Goal: Browse casually: Explore the website without a specific task or goal

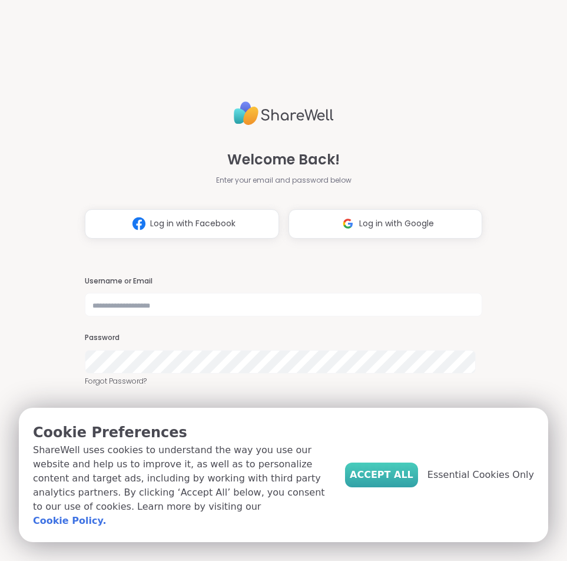
click at [377, 472] on button "Accept All" at bounding box center [381, 474] width 73 height 25
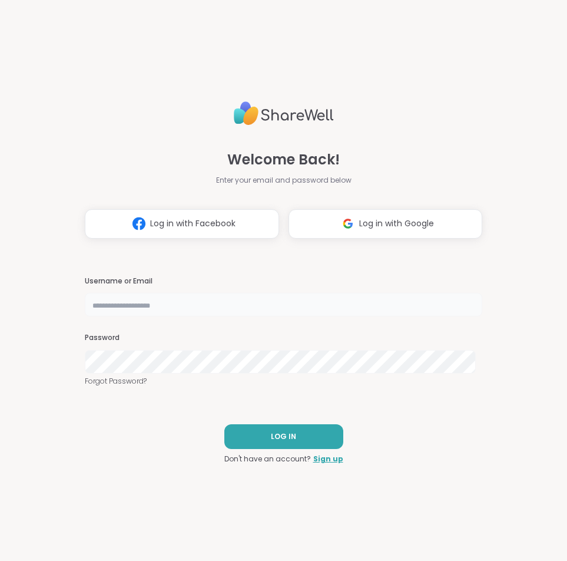
click at [152, 303] on input "text" at bounding box center [283, 305] width 397 height 24
type input "**********"
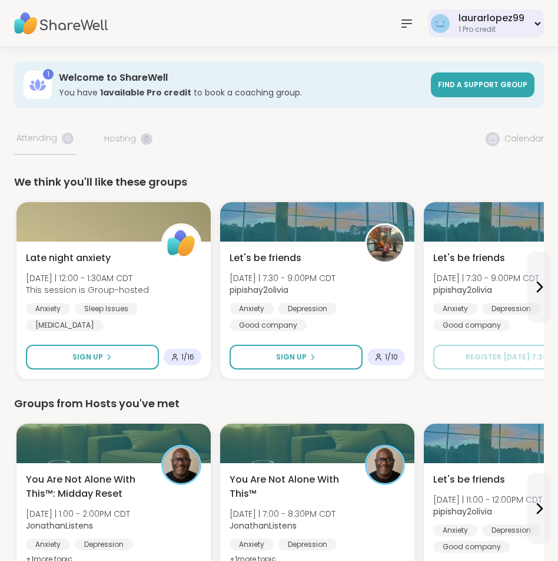
click at [479, 25] on div "1 Pro credit" at bounding box center [492, 30] width 66 height 10
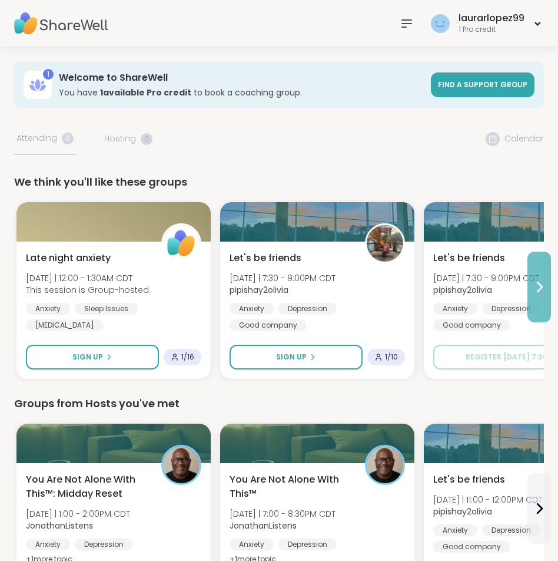
click at [535, 286] on icon at bounding box center [539, 287] width 14 height 14
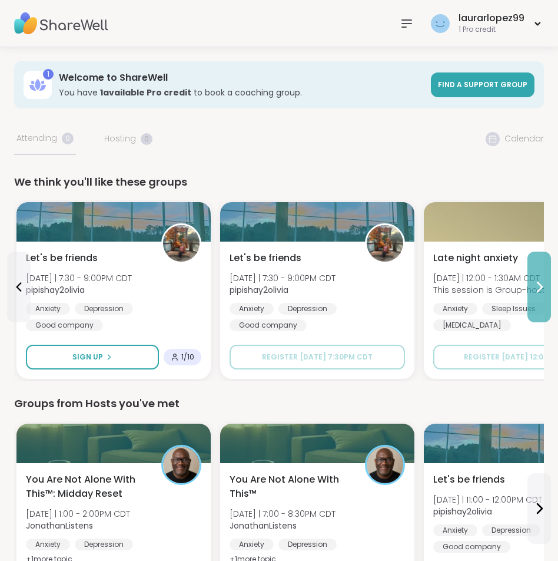
click at [535, 286] on icon at bounding box center [539, 287] width 14 height 14
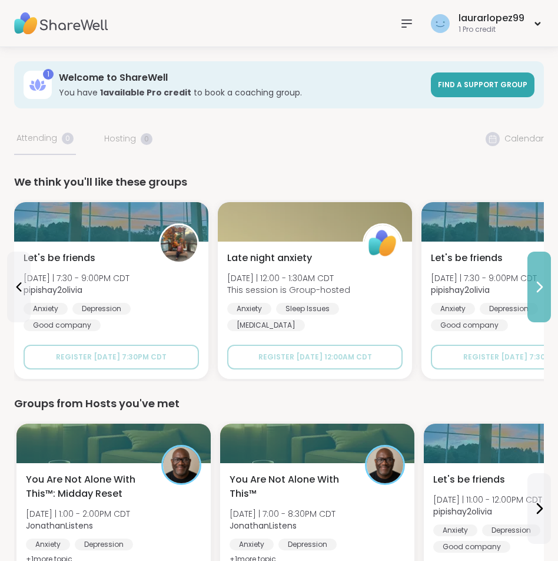
click at [535, 286] on icon at bounding box center [539, 287] width 14 height 14
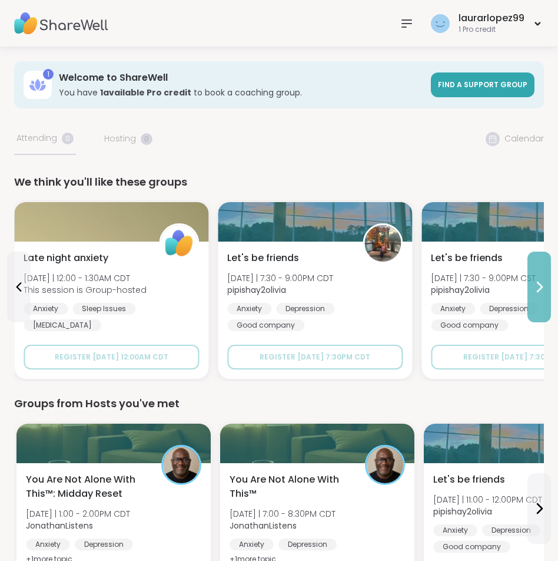
click at [535, 286] on icon at bounding box center [539, 287] width 14 height 14
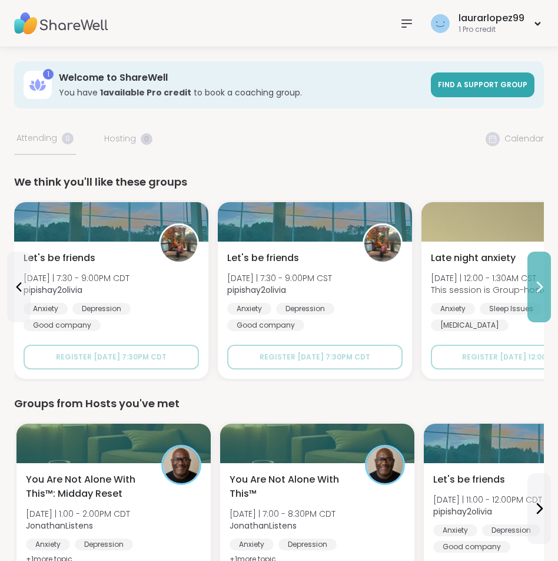
click at [529, 294] on button at bounding box center [540, 286] width 24 height 71
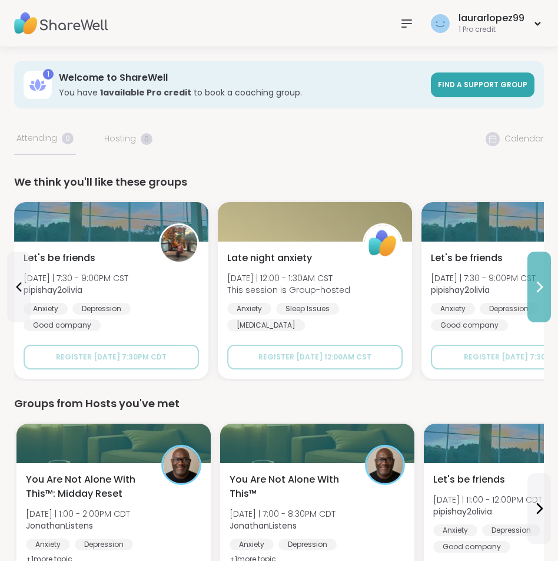
click at [529, 294] on button at bounding box center [540, 286] width 24 height 71
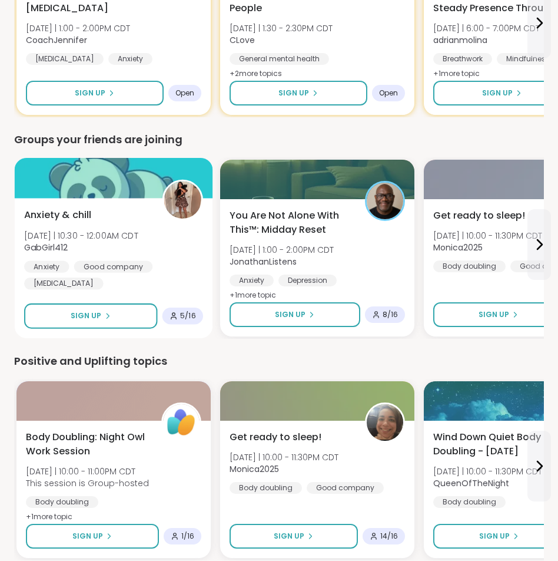
scroll to position [648, 0]
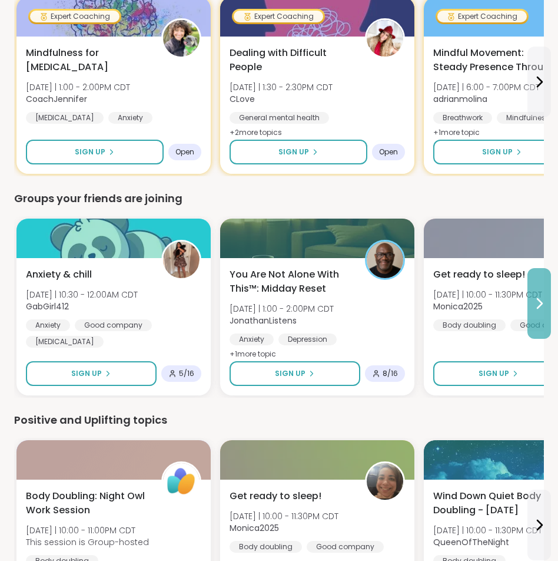
click at [537, 297] on icon at bounding box center [539, 303] width 14 height 14
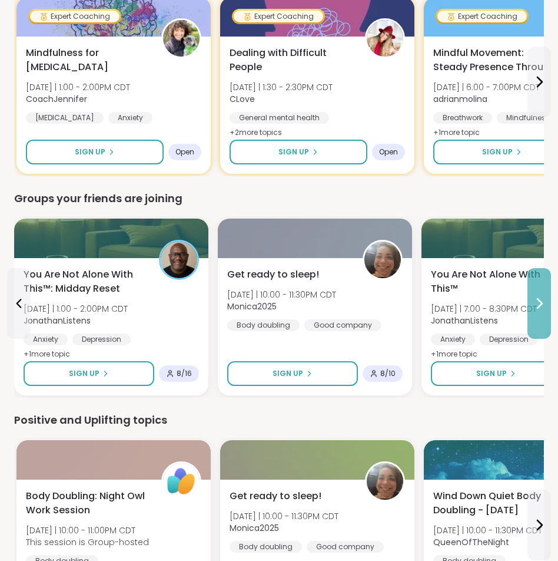
click at [537, 297] on icon at bounding box center [539, 303] width 14 height 14
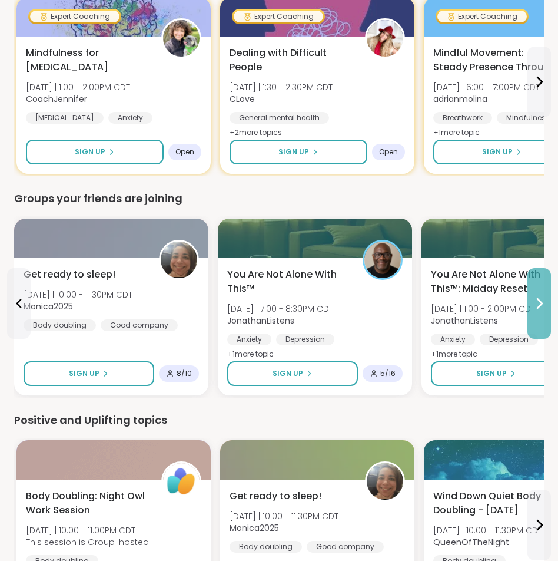
click at [537, 297] on icon at bounding box center [539, 303] width 14 height 14
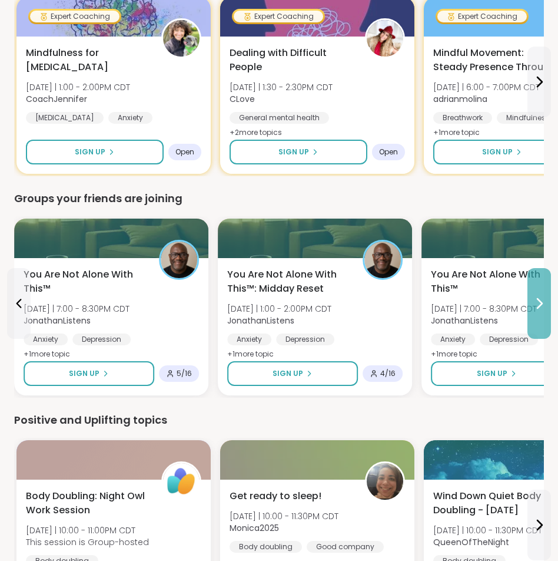
click at [537, 297] on icon at bounding box center [539, 303] width 14 height 14
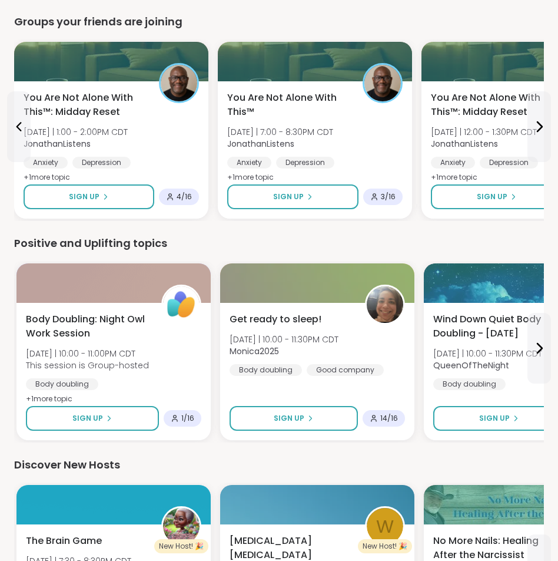
scroll to position [883, 0]
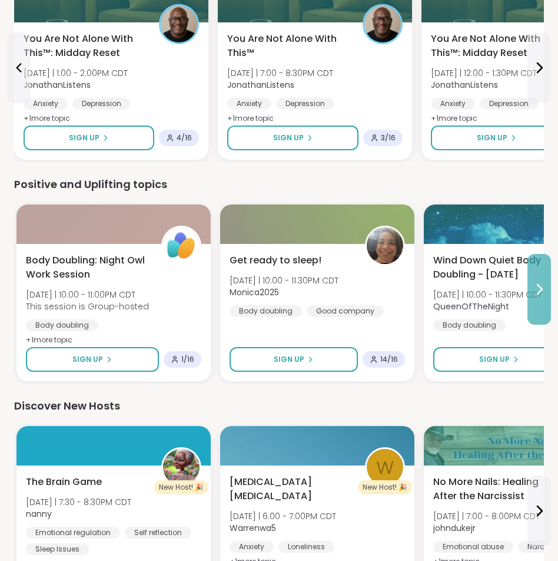
click at [538, 283] on icon at bounding box center [539, 289] width 14 height 14
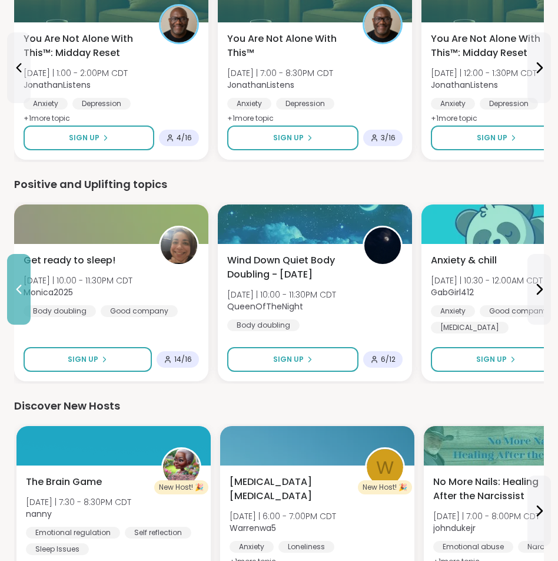
click at [15, 273] on button at bounding box center [19, 289] width 24 height 71
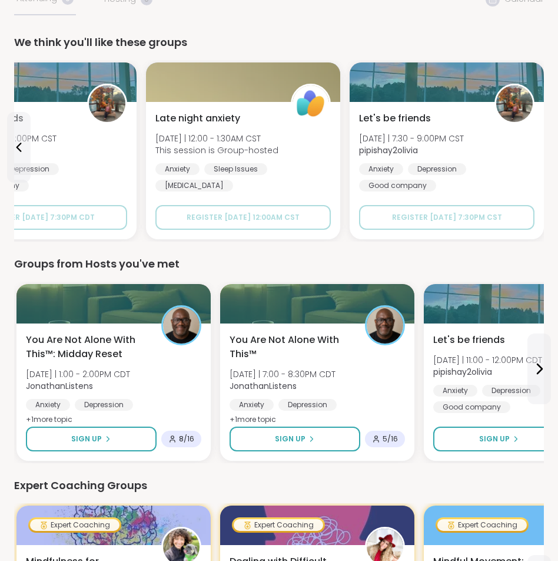
scroll to position [22, 0]
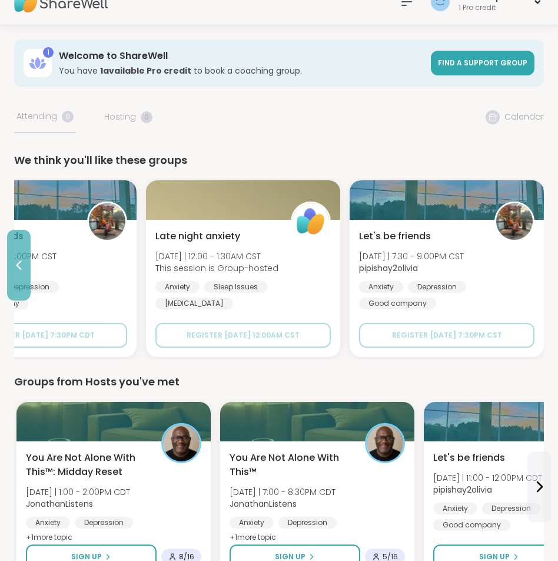
click at [19, 250] on button at bounding box center [19, 265] width 24 height 71
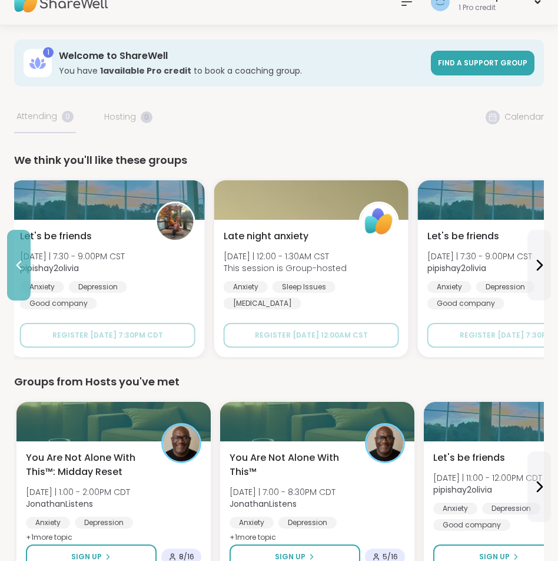
click at [19, 250] on button at bounding box center [19, 265] width 24 height 71
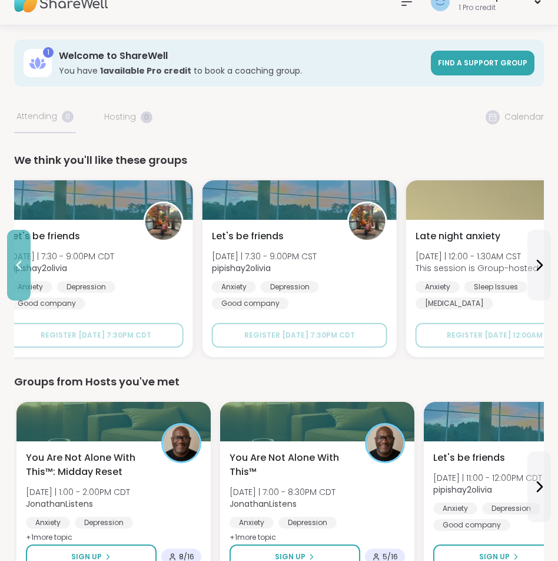
click at [19, 250] on button at bounding box center [19, 265] width 24 height 71
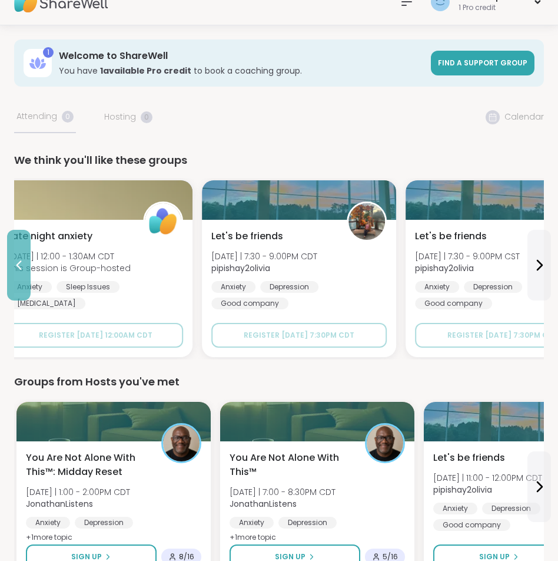
click at [19, 250] on button at bounding box center [19, 265] width 24 height 71
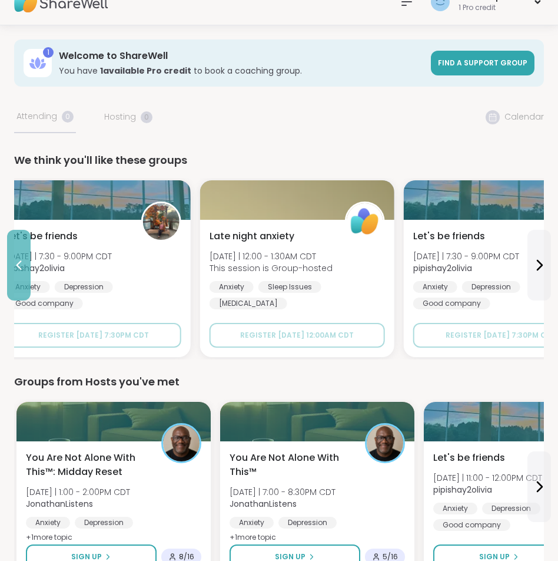
click at [19, 250] on button at bounding box center [19, 265] width 24 height 71
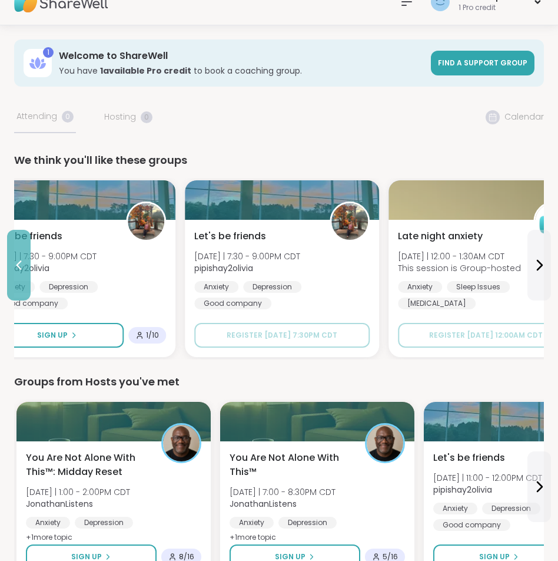
click at [19, 250] on button at bounding box center [19, 265] width 24 height 71
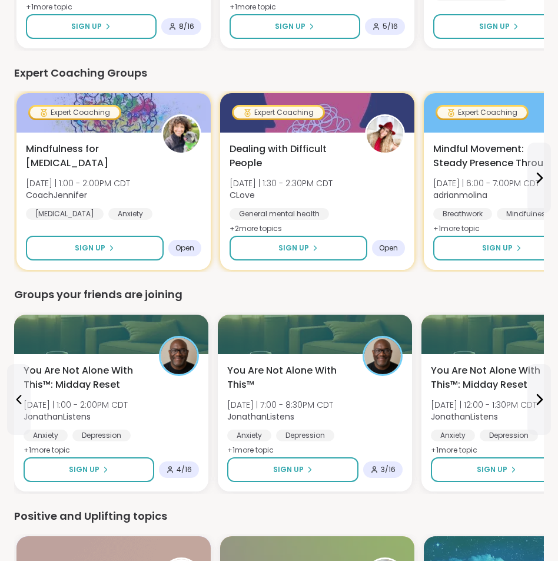
scroll to position [611, 0]
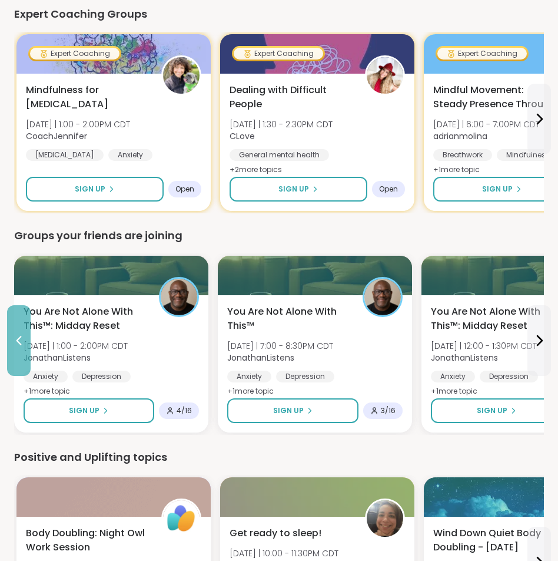
click at [20, 337] on icon at bounding box center [18, 340] width 5 height 9
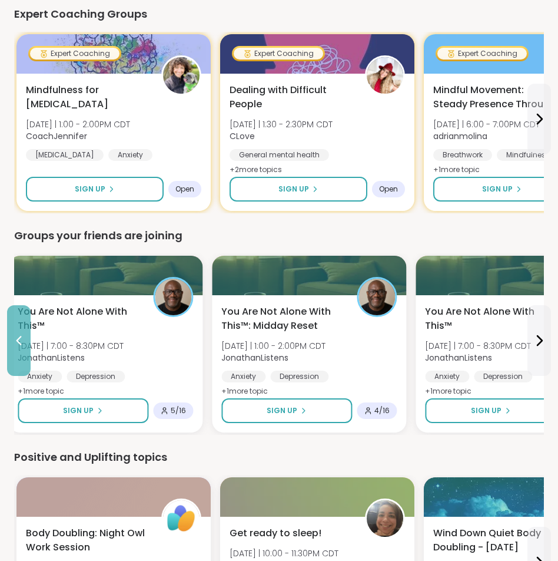
click at [20, 337] on icon at bounding box center [18, 340] width 5 height 9
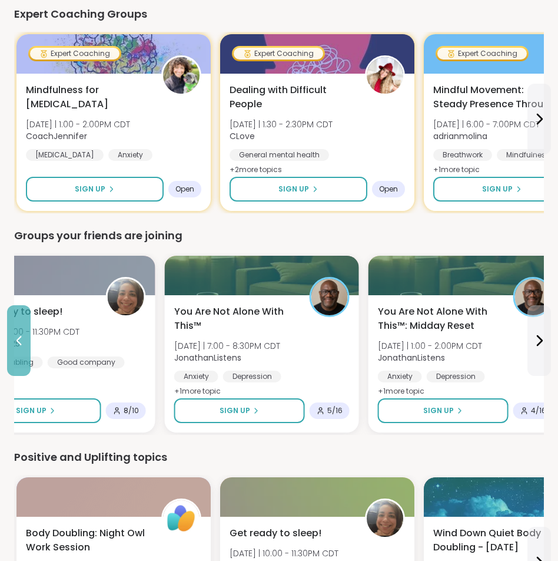
click at [20, 337] on icon at bounding box center [18, 340] width 5 height 9
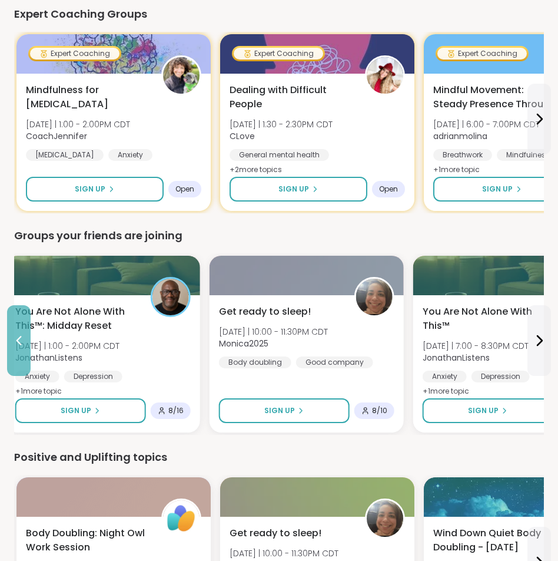
click at [20, 337] on icon at bounding box center [18, 340] width 5 height 9
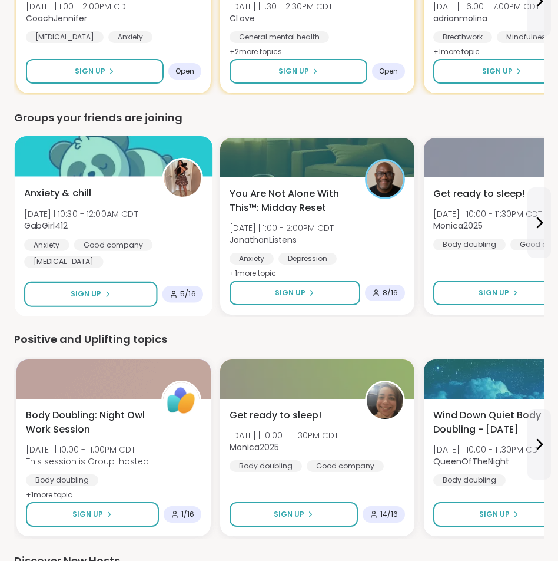
scroll to position [787, 0]
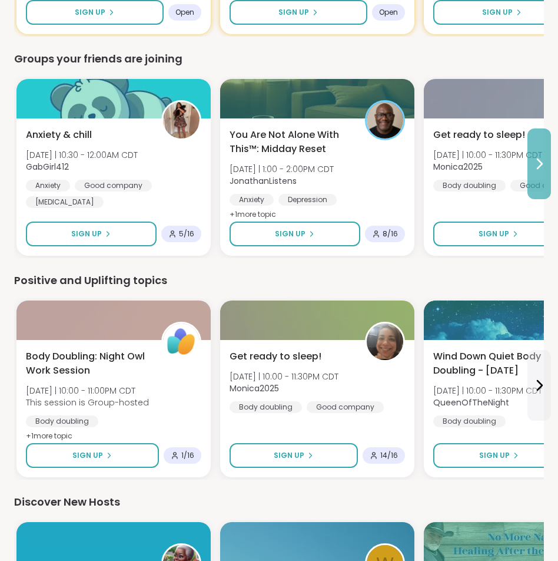
click at [541, 160] on icon at bounding box center [539, 164] width 14 height 14
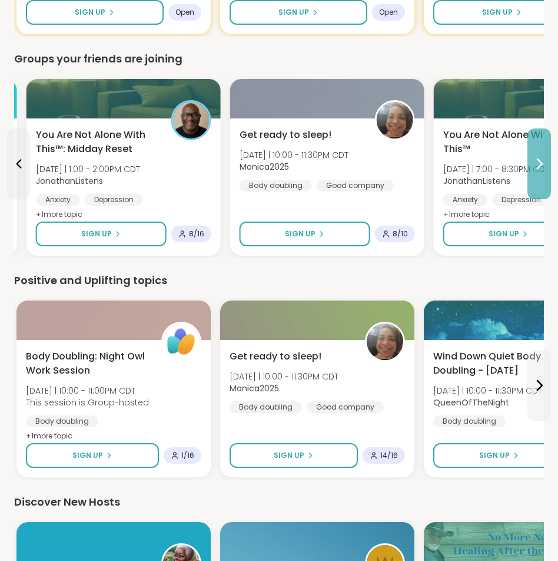
click at [541, 160] on icon at bounding box center [539, 164] width 14 height 14
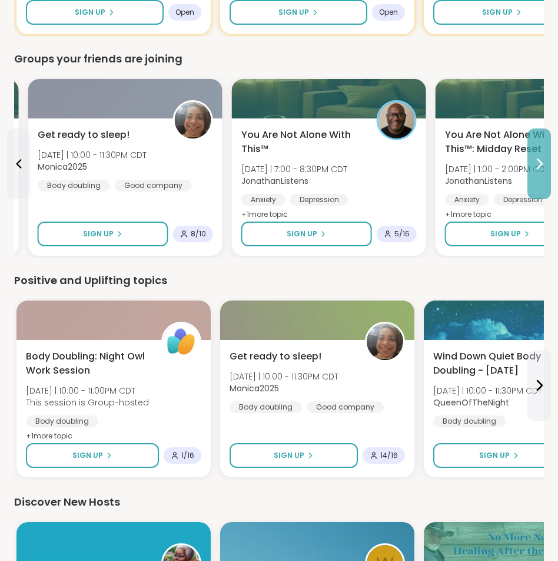
click at [541, 160] on icon at bounding box center [539, 164] width 14 height 14
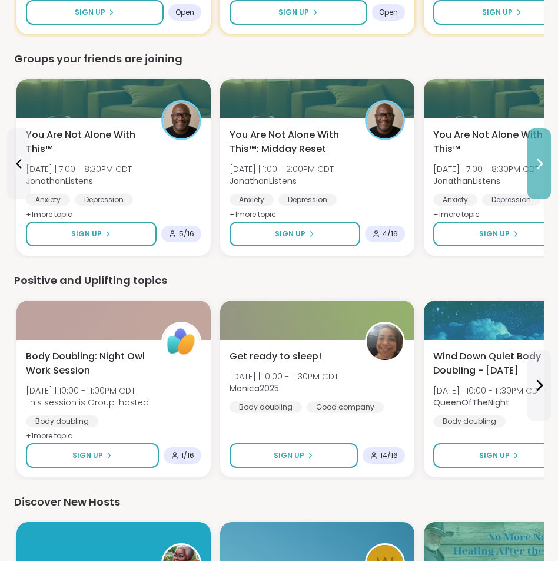
click at [541, 160] on icon at bounding box center [539, 164] width 14 height 14
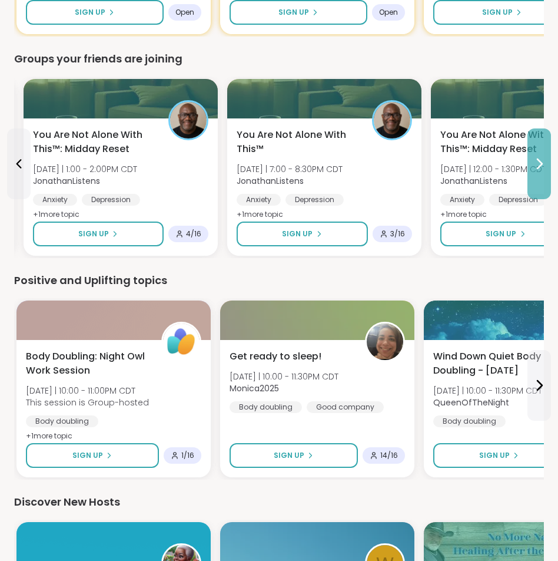
click at [541, 160] on icon at bounding box center [539, 164] width 14 height 14
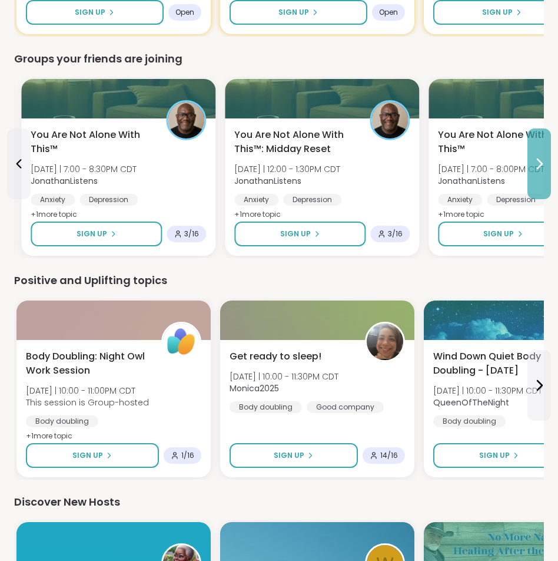
click at [541, 160] on icon at bounding box center [539, 164] width 14 height 14
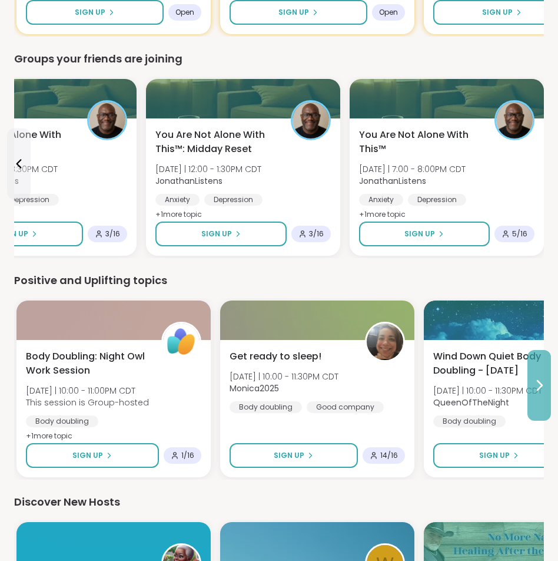
click at [535, 403] on button at bounding box center [540, 385] width 24 height 71
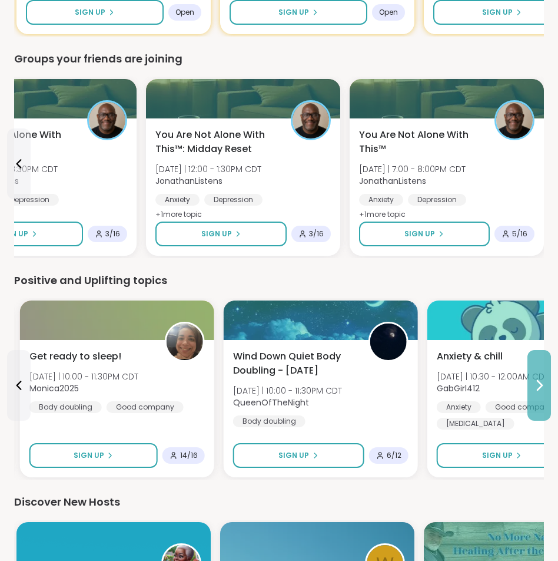
click at [535, 403] on button at bounding box center [540, 385] width 24 height 71
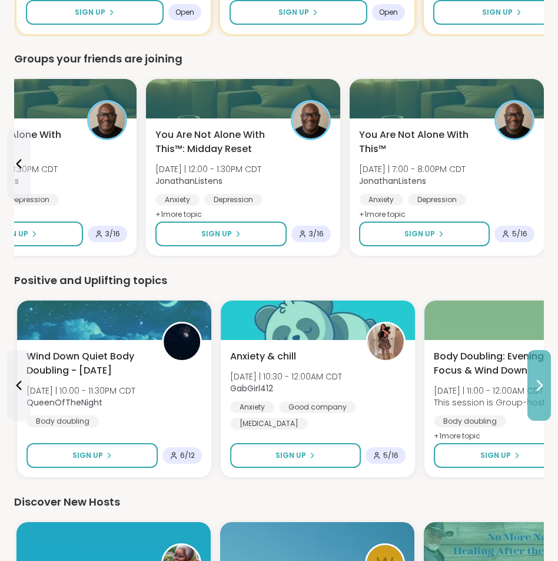
click at [535, 403] on button at bounding box center [540, 385] width 24 height 71
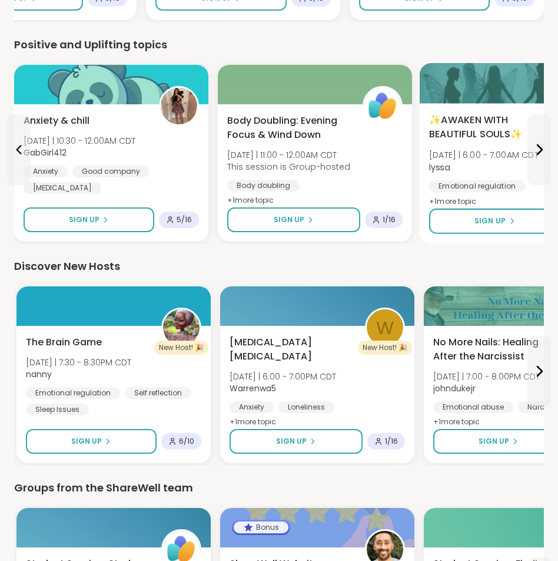
scroll to position [905, 0]
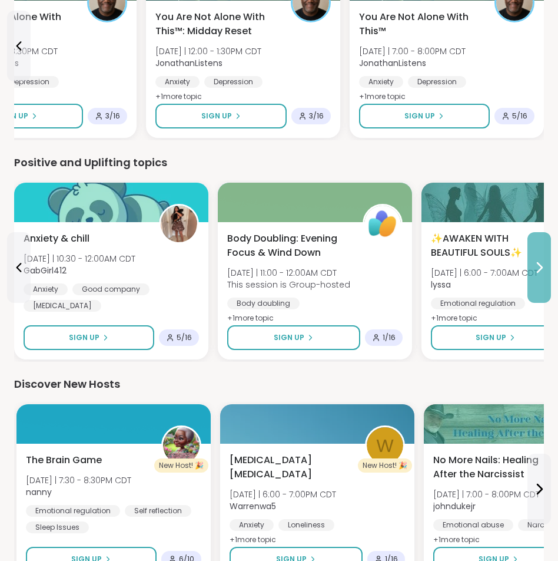
click at [530, 279] on button at bounding box center [540, 267] width 24 height 71
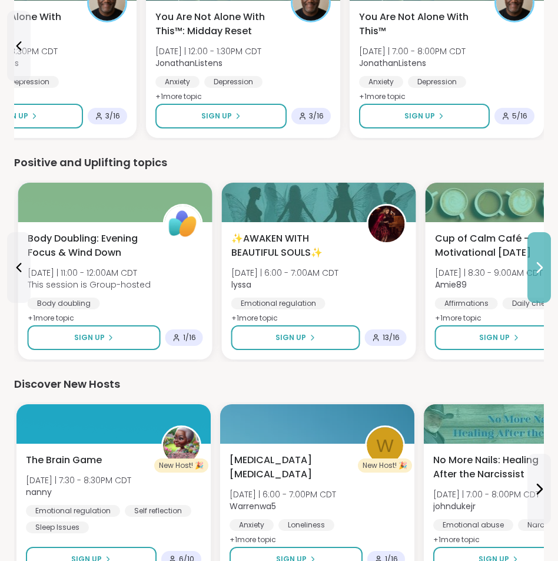
click at [530, 279] on button at bounding box center [540, 267] width 24 height 71
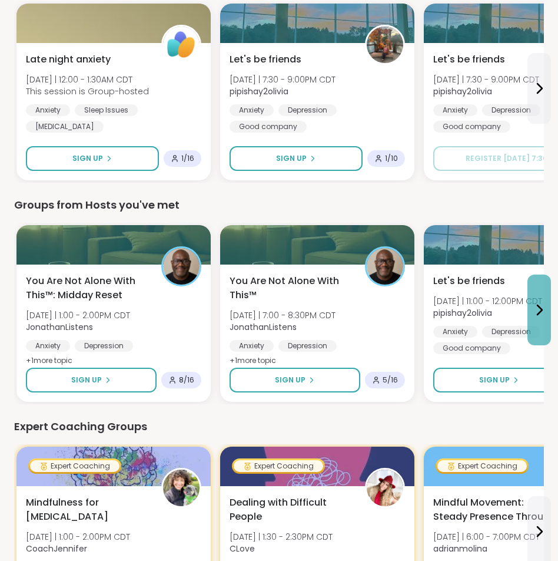
scroll to position [257, 0]
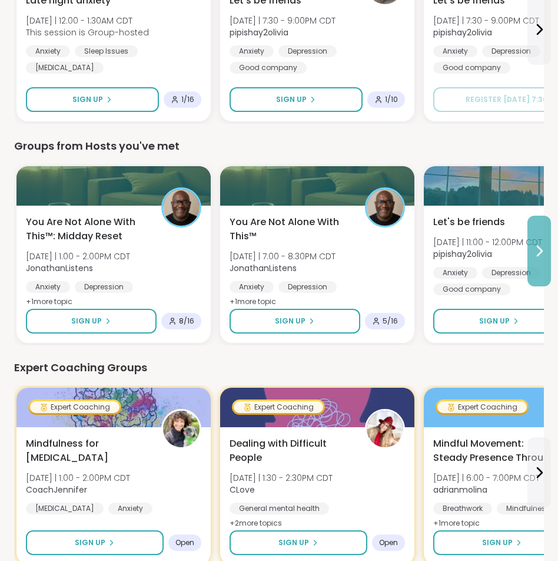
click at [535, 269] on button at bounding box center [540, 251] width 24 height 71
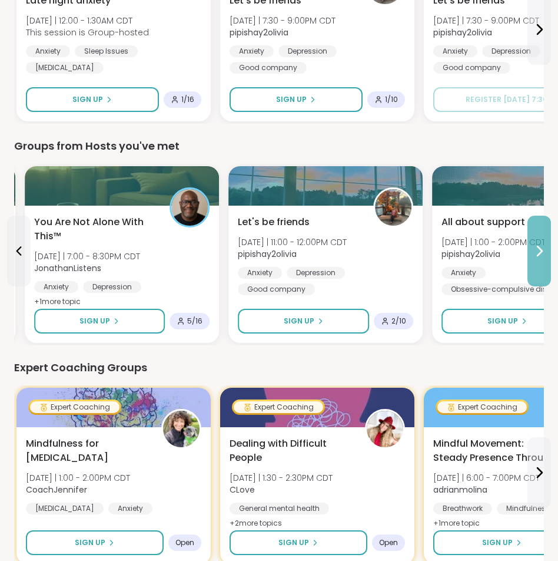
click at [535, 269] on button at bounding box center [540, 251] width 24 height 71
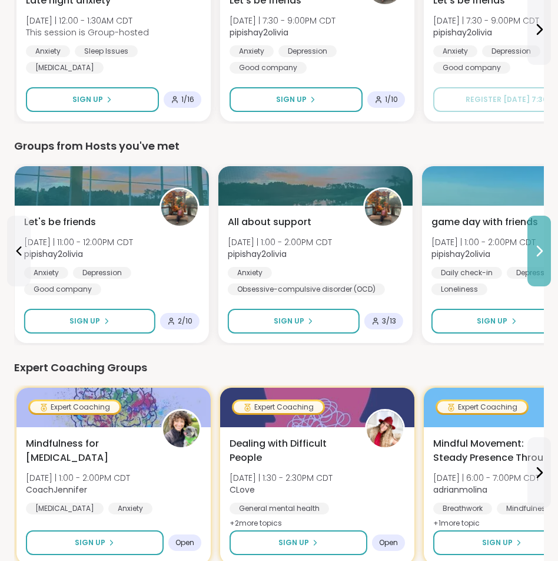
click at [535, 269] on button at bounding box center [540, 251] width 24 height 71
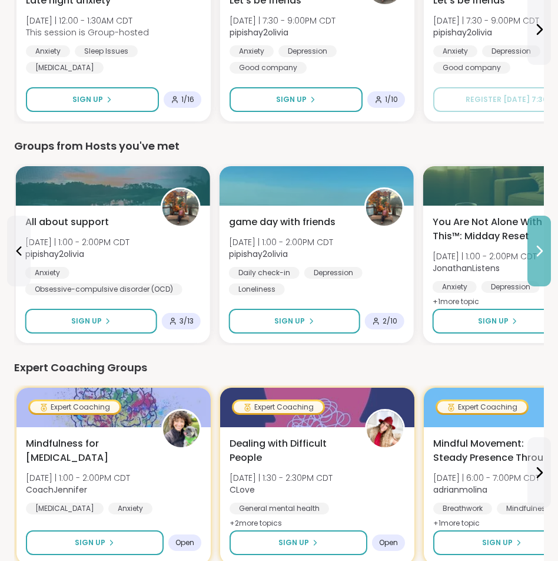
click at [535, 269] on button at bounding box center [540, 251] width 24 height 71
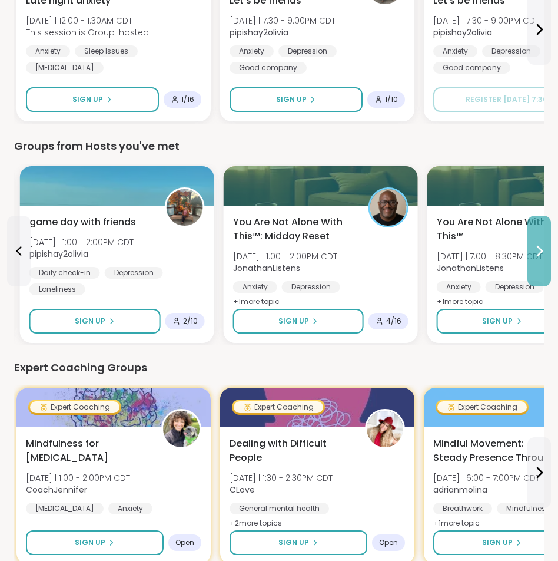
click at [535, 269] on button at bounding box center [540, 251] width 24 height 71
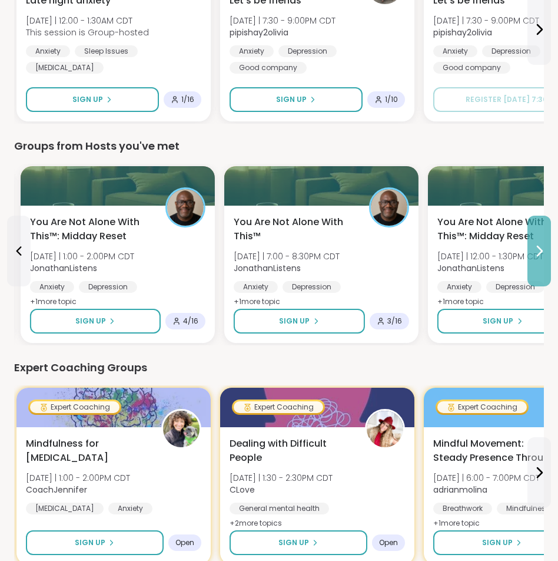
click at [535, 269] on button at bounding box center [540, 251] width 24 height 71
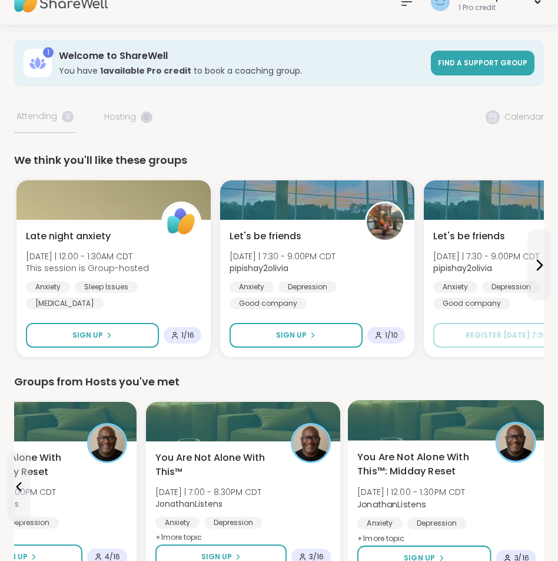
scroll to position [0, 0]
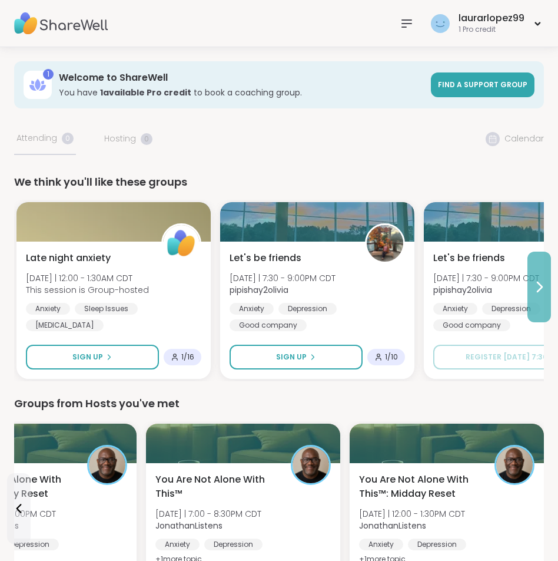
click at [538, 302] on button at bounding box center [540, 286] width 24 height 71
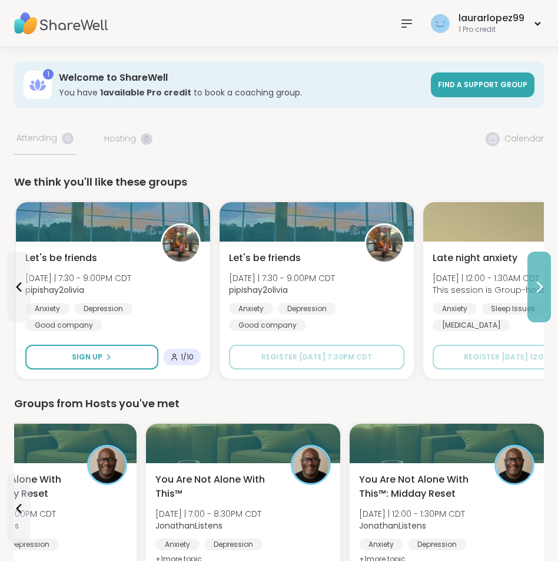
click at [538, 302] on button at bounding box center [540, 286] width 24 height 71
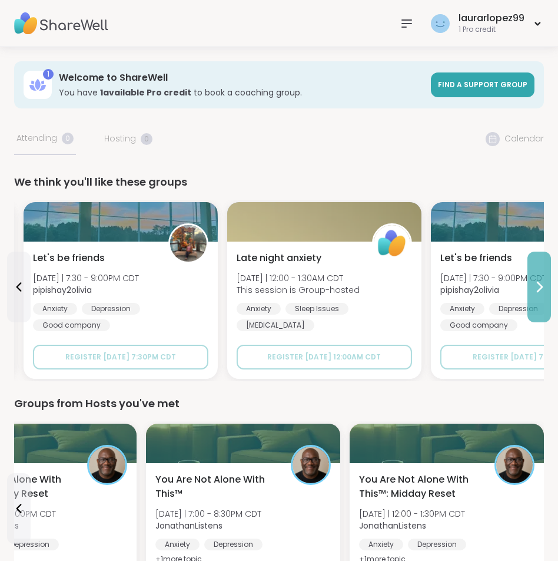
click at [538, 302] on button at bounding box center [540, 286] width 24 height 71
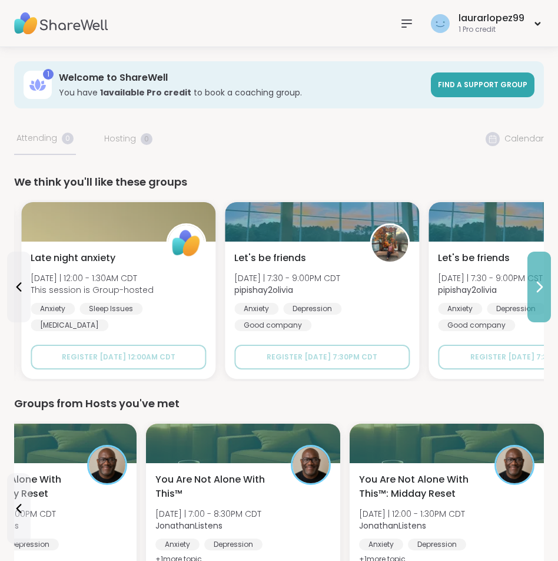
click at [538, 302] on button at bounding box center [540, 286] width 24 height 71
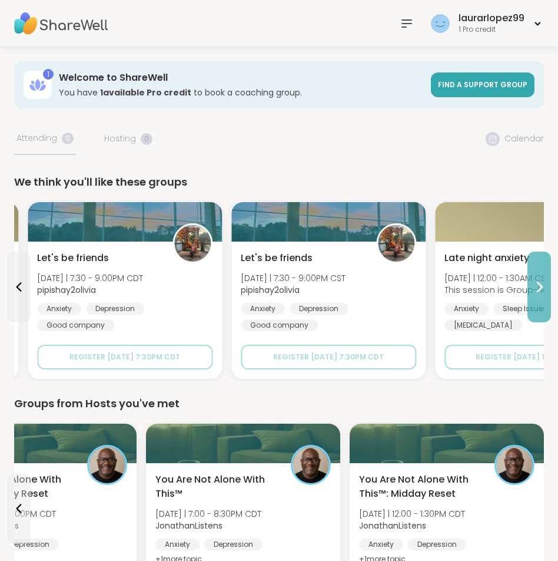
click at [538, 302] on button at bounding box center [540, 286] width 24 height 71
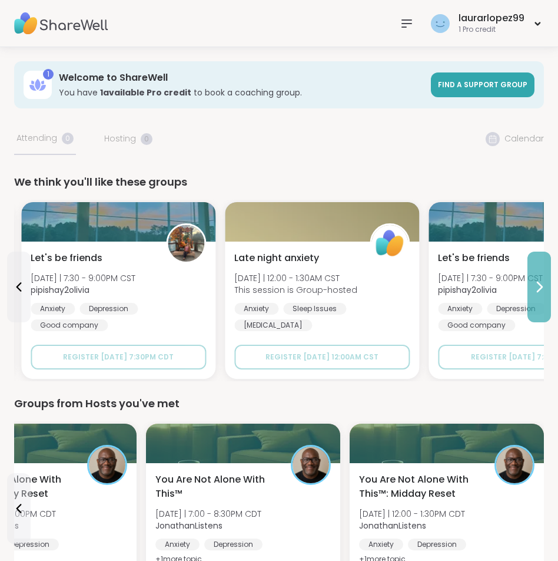
click at [538, 302] on button at bounding box center [540, 286] width 24 height 71
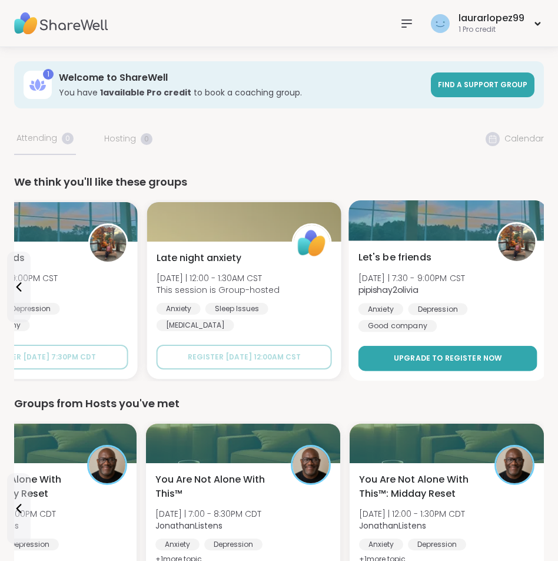
scroll to position [177, 0]
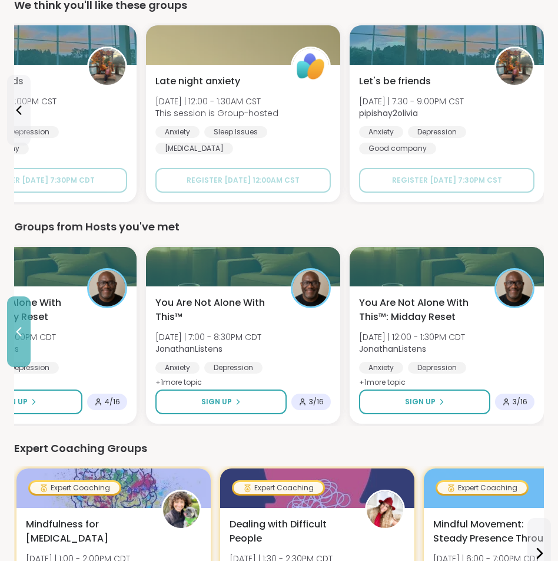
click at [18, 305] on button at bounding box center [19, 331] width 24 height 71
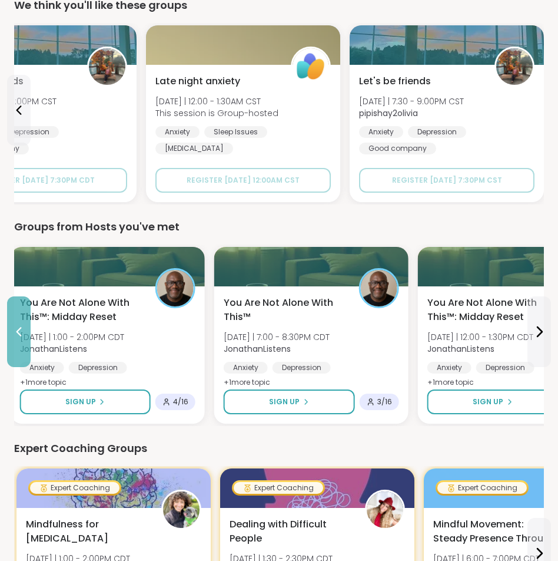
click at [18, 305] on button at bounding box center [19, 331] width 24 height 71
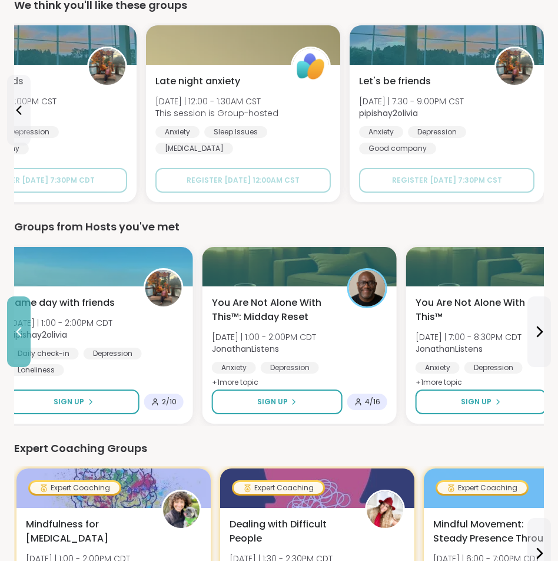
click at [18, 305] on button at bounding box center [19, 331] width 24 height 71
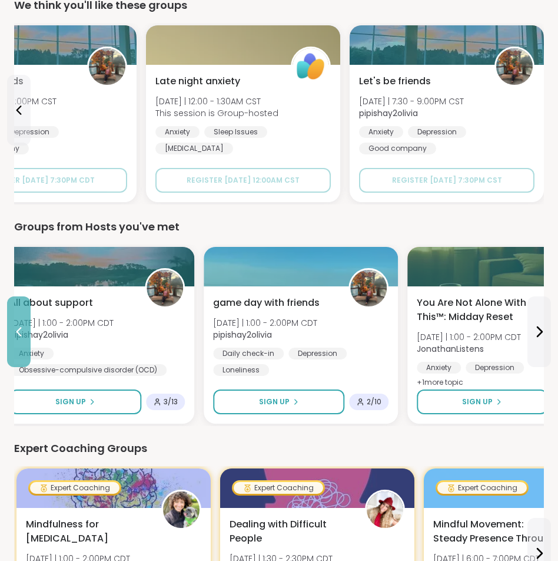
click at [18, 305] on button at bounding box center [19, 331] width 24 height 71
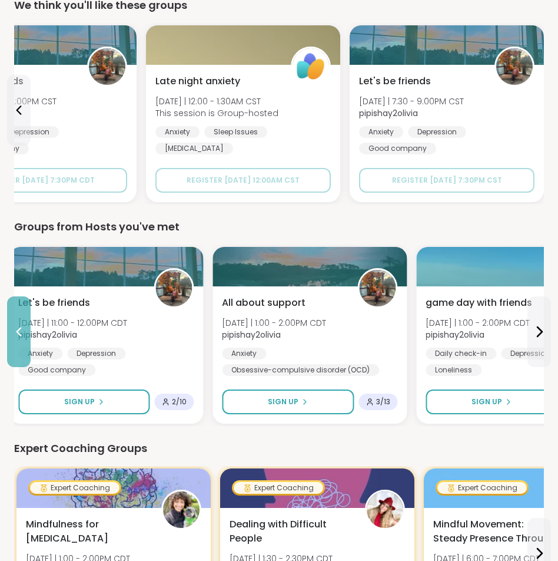
click at [18, 305] on button at bounding box center [19, 331] width 24 height 71
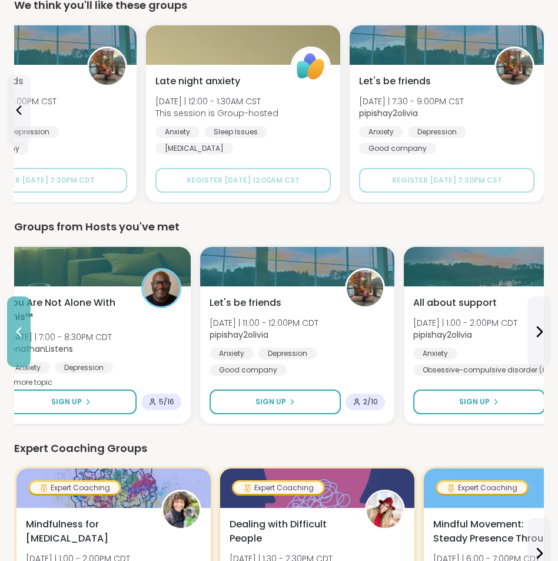
click at [18, 305] on button at bounding box center [19, 331] width 24 height 71
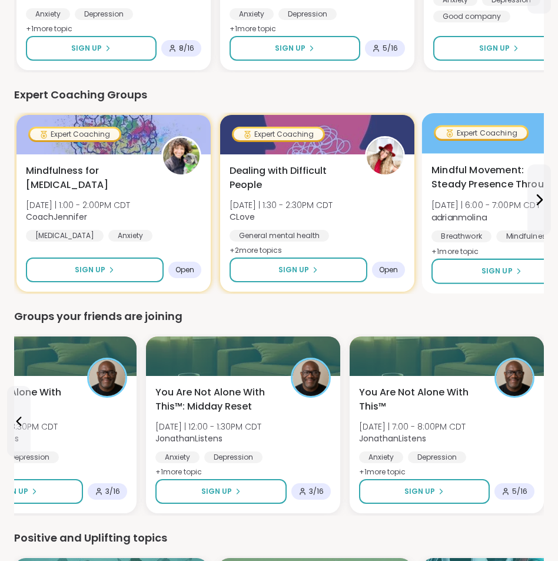
scroll to position [707, 0]
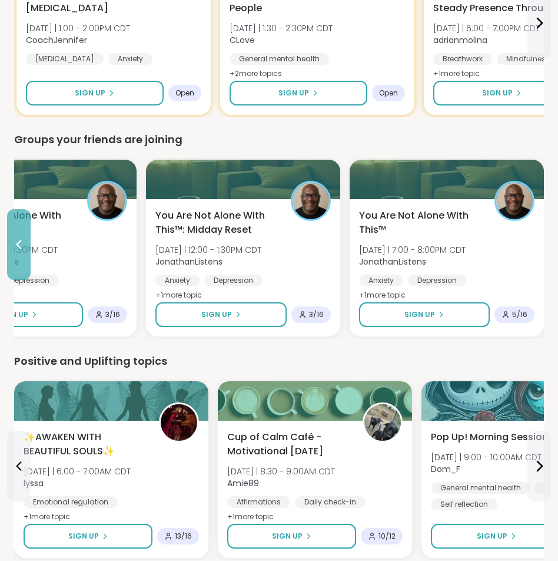
click at [12, 250] on icon at bounding box center [19, 244] width 14 height 14
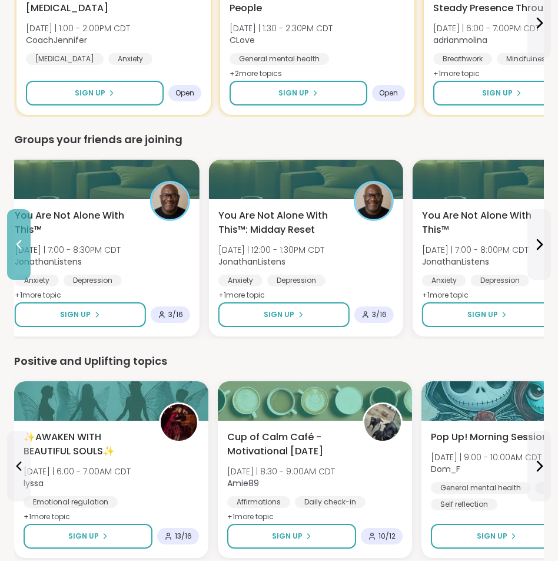
click at [12, 250] on icon at bounding box center [19, 244] width 14 height 14
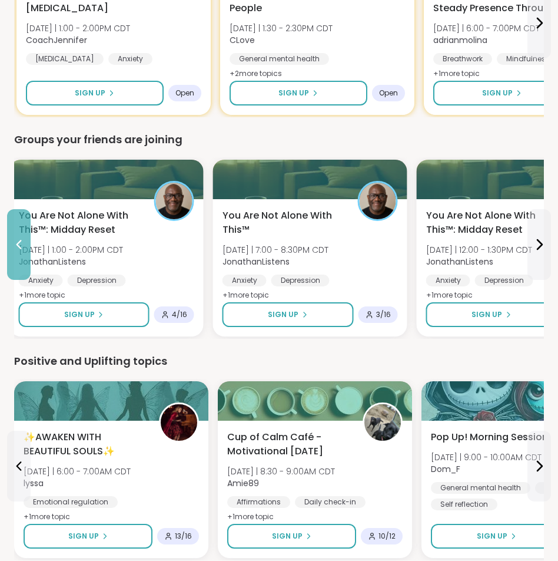
click at [12, 250] on icon at bounding box center [19, 244] width 14 height 14
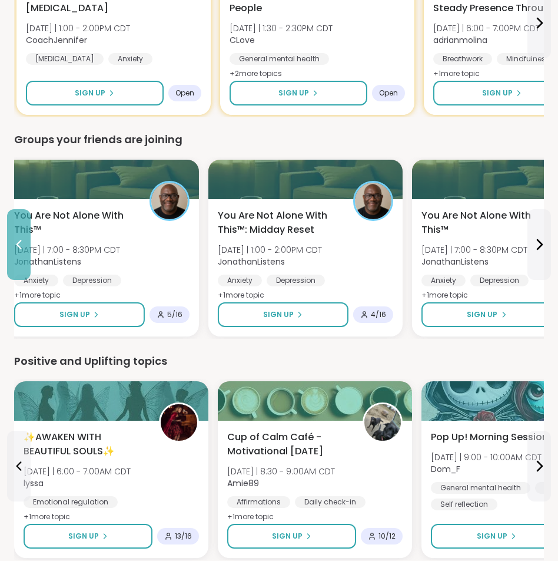
click at [12, 250] on icon at bounding box center [19, 244] width 14 height 14
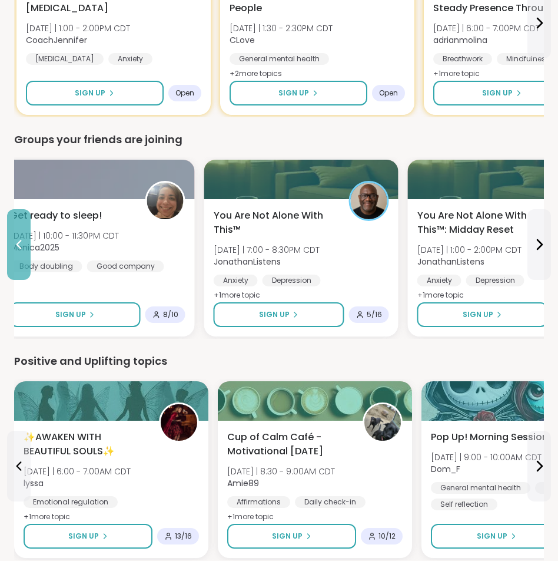
click at [12, 250] on icon at bounding box center [19, 244] width 14 height 14
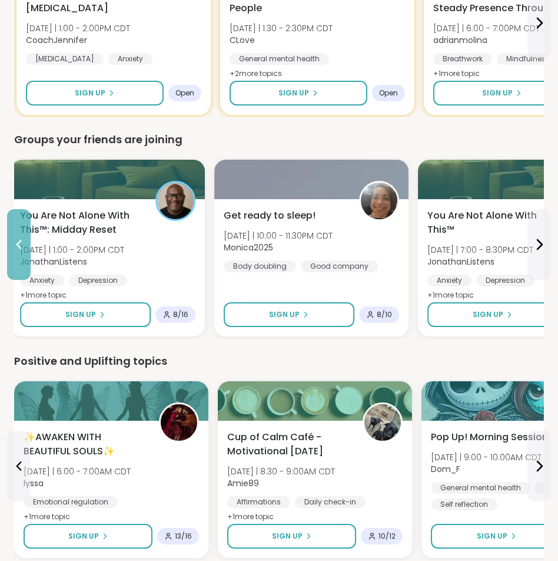
click at [12, 250] on icon at bounding box center [19, 244] width 14 height 14
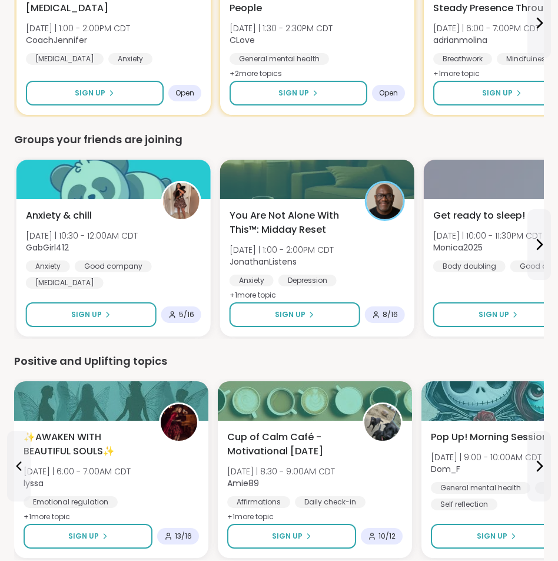
scroll to position [824, 0]
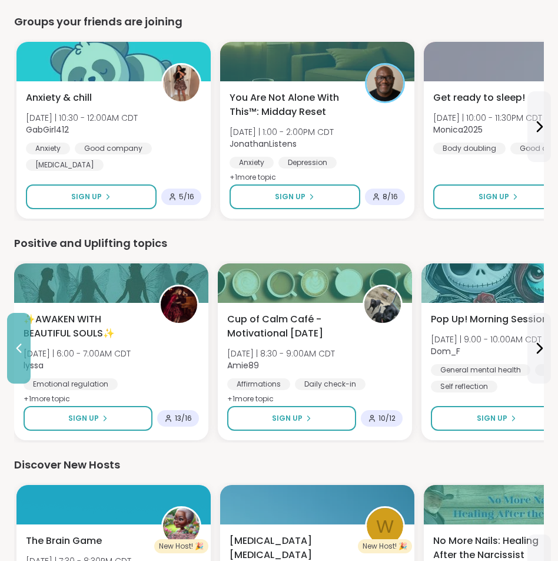
click at [18, 347] on icon at bounding box center [18, 347] width 5 height 9
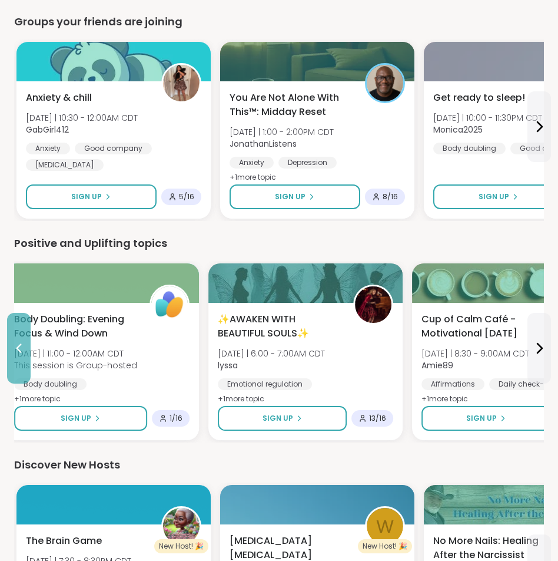
scroll to position [883, 0]
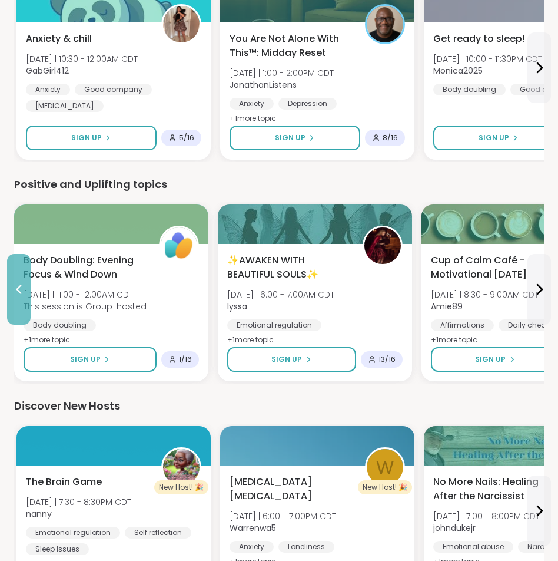
click at [20, 311] on button at bounding box center [19, 289] width 24 height 71
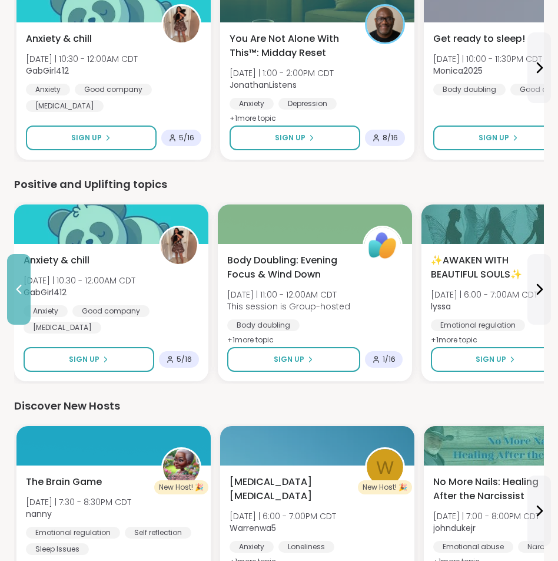
click at [20, 310] on button at bounding box center [19, 289] width 24 height 71
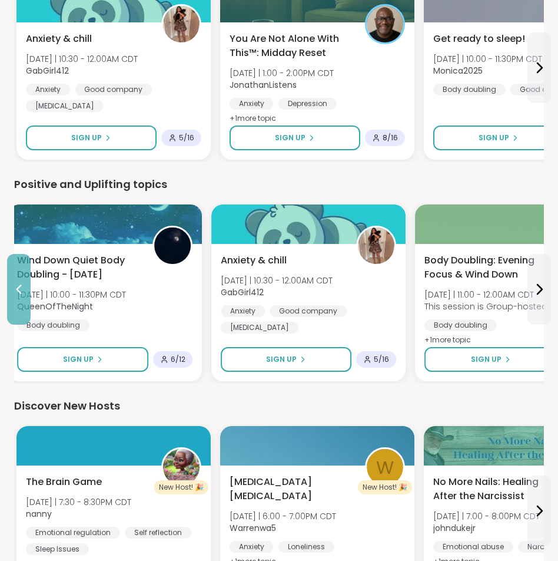
click at [20, 310] on button at bounding box center [19, 289] width 24 height 71
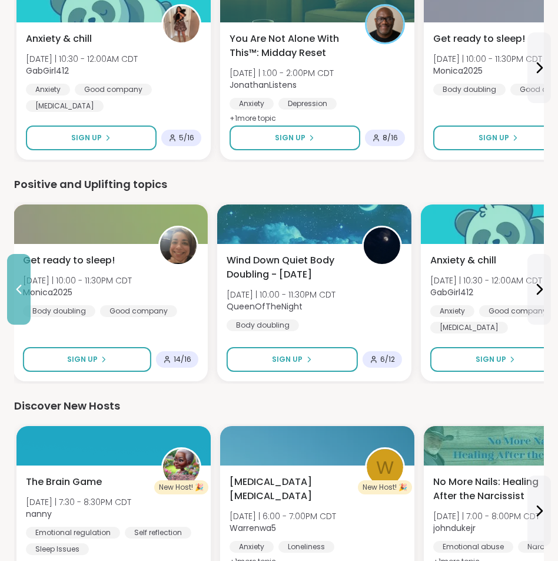
click at [20, 310] on button at bounding box center [19, 289] width 24 height 71
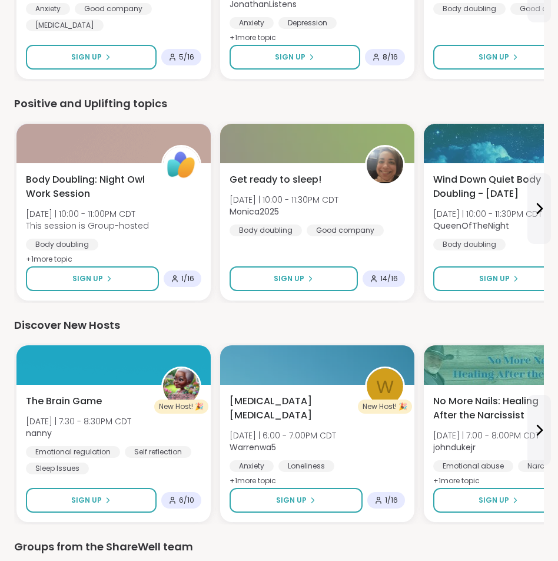
scroll to position [905, 0]
